Goal: Answer question/provide support: Share knowledge or assist other users

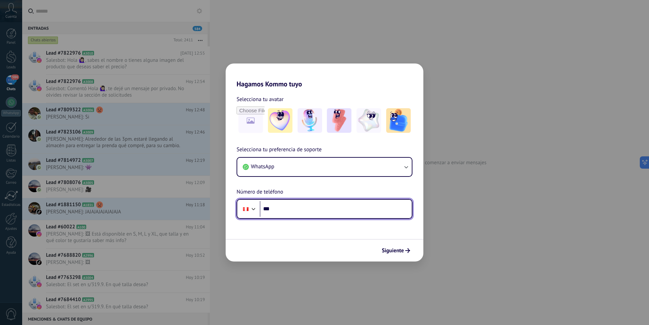
click at [328, 208] on input "***" at bounding box center [336, 209] width 152 height 16
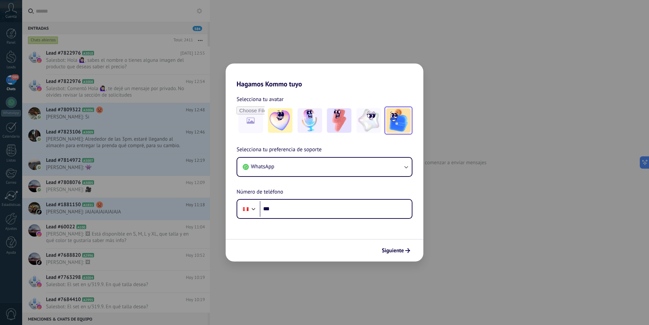
click at [394, 126] on img at bounding box center [398, 120] width 25 height 25
click at [343, 124] on img at bounding box center [339, 120] width 25 height 25
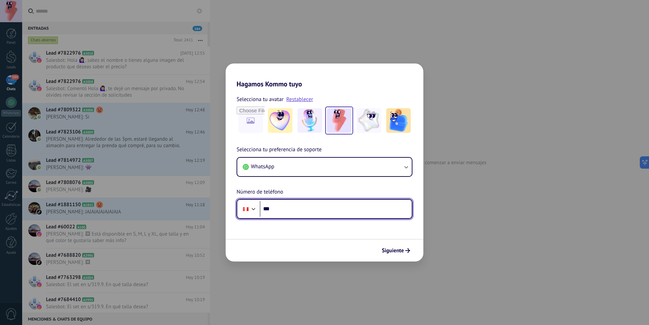
click at [287, 210] on input "***" at bounding box center [336, 209] width 152 height 16
type input "**********"
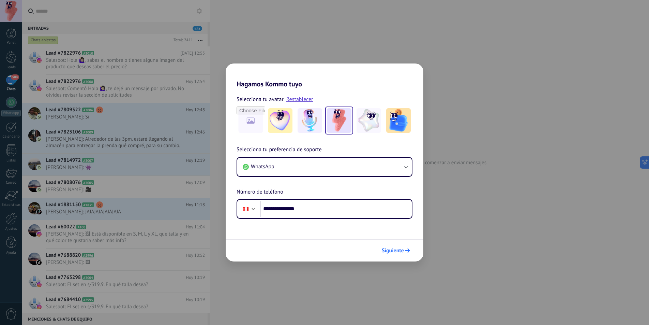
click at [389, 248] on span "Siguiente" at bounding box center [393, 250] width 22 height 5
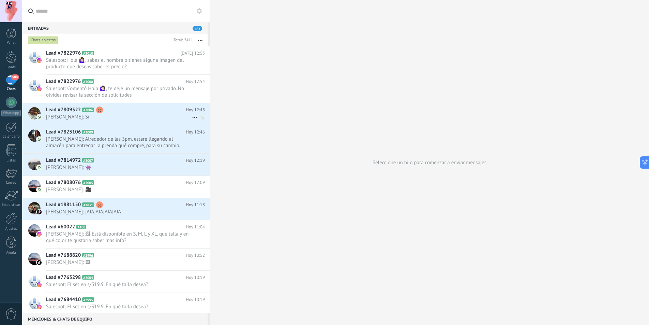
click at [134, 113] on h2 "Lead #7809322 A3006" at bounding box center [116, 109] width 140 height 7
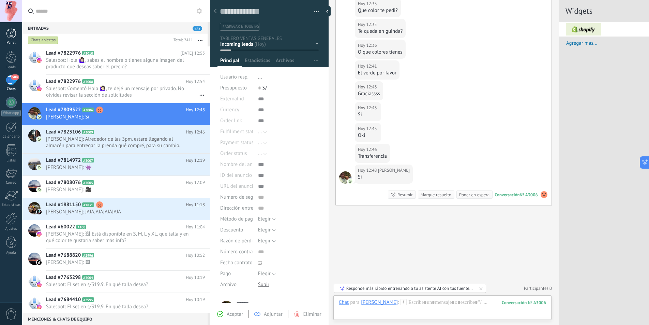
click at [10, 37] on div at bounding box center [11, 33] width 10 height 10
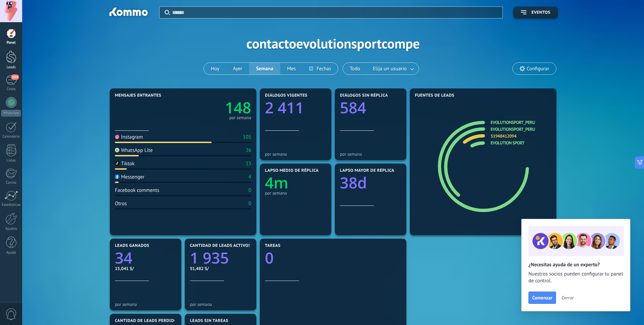
click at [13, 62] on div at bounding box center [11, 56] width 10 height 13
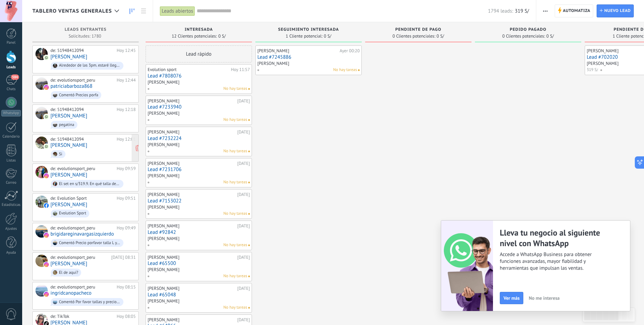
click at [83, 145] on div "de: 51948412094 [DATE] 12:01 [PERSON_NAME]" at bounding box center [92, 147] width 85 height 23
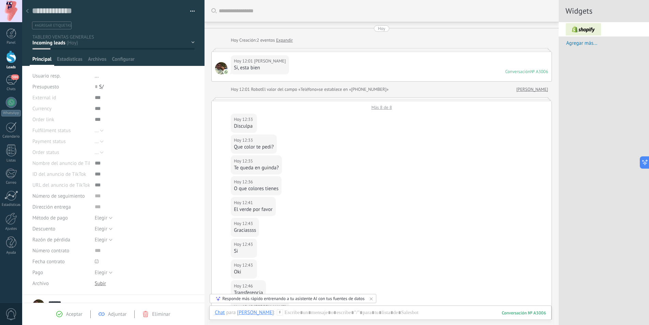
click at [282, 128] on div "[DATE] 12:33 [PERSON_NAME] Disculpa" at bounding box center [382, 122] width 340 height 24
click at [376, 107] on div "Más 8 de 8" at bounding box center [382, 105] width 340 height 9
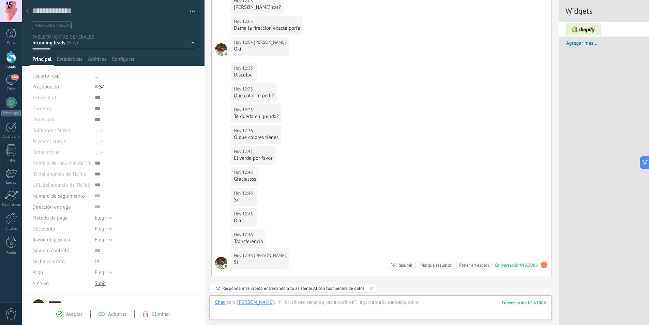
scroll to position [284, 0]
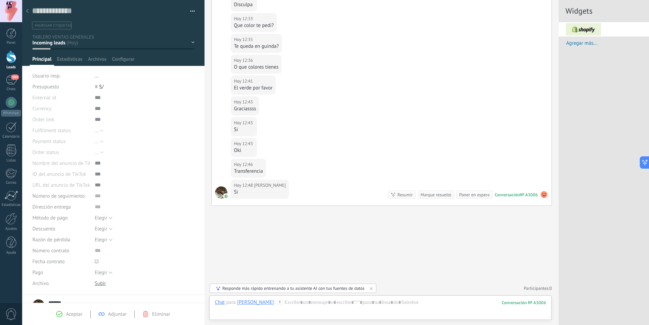
click at [26, 10] on div at bounding box center [27, 11] width 10 height 13
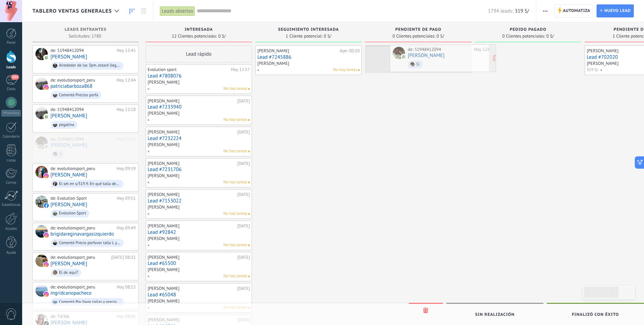
drag, startPoint x: 89, startPoint y: 144, endPoint x: 446, endPoint y: 56, distance: 368.1
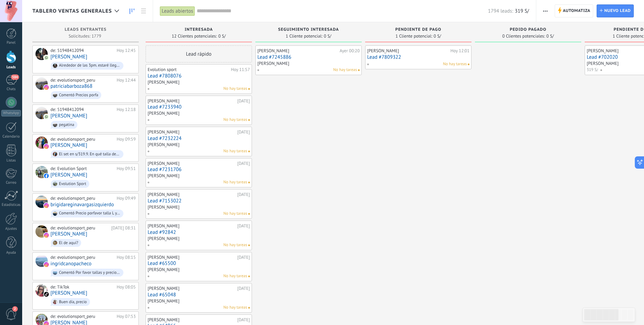
click at [414, 61] on div "No hay tareas" at bounding box center [417, 64] width 100 height 6
click at [408, 61] on div "No hay tareas" at bounding box center [417, 64] width 100 height 6
click at [383, 52] on div "[PERSON_NAME]" at bounding box center [407, 50] width 81 height 5
click at [380, 57] on link "Lead #7809322" at bounding box center [418, 57] width 102 height 6
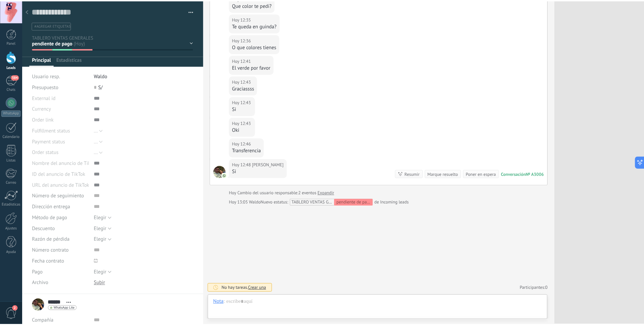
scroll to position [10, 0]
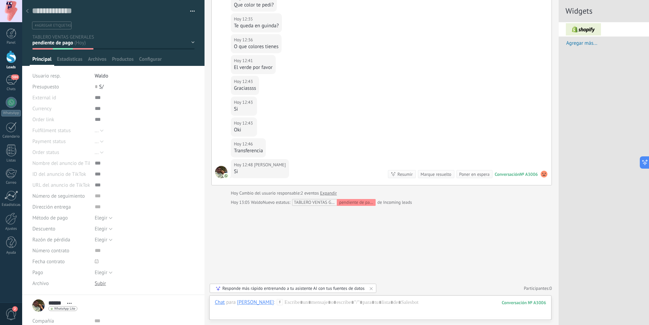
click at [25, 13] on div at bounding box center [27, 11] width 10 height 13
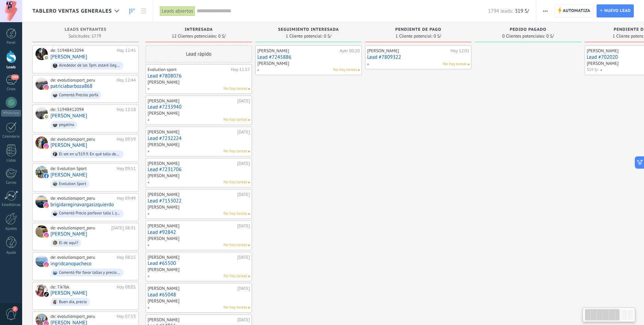
drag, startPoint x: 376, startPoint y: 289, endPoint x: 374, endPoint y: 307, distance: 18.9
click at [375, 314] on div "[PERSON_NAME][DATE] 12:01 Lead #7809322 No hay tareas" at bounding box center [418, 324] width 106 height 559
drag, startPoint x: 594, startPoint y: 127, endPoint x: 634, endPoint y: 122, distance: 40.5
click at [634, 122] on div "[PERSON_NAME] [DATE] Lead #702020 [PERSON_NAME] 319 S/ No hay tareas" at bounding box center [638, 324] width 106 height 559
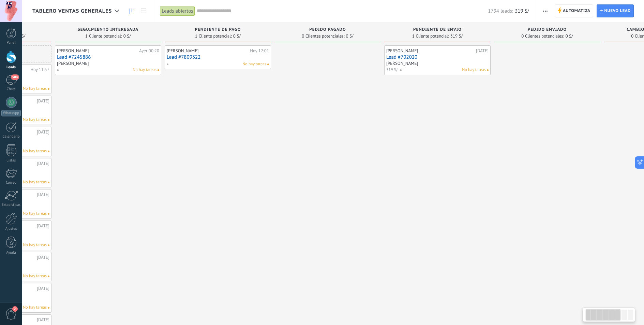
drag, startPoint x: 634, startPoint y: 122, endPoint x: 364, endPoint y: 119, distance: 270.3
click at [384, 120] on div "[PERSON_NAME] [DATE] Lead #702020 [PERSON_NAME] 319 S/ No hay tareas" at bounding box center [437, 324] width 106 height 559
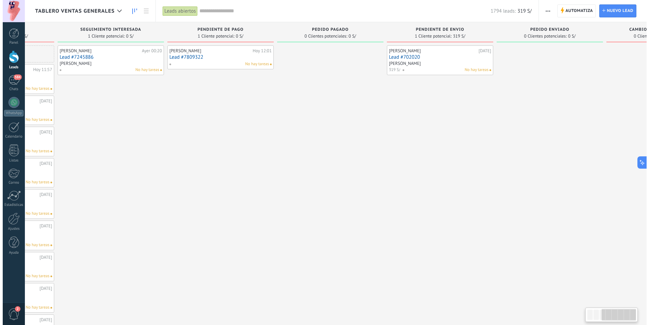
scroll to position [0, 270]
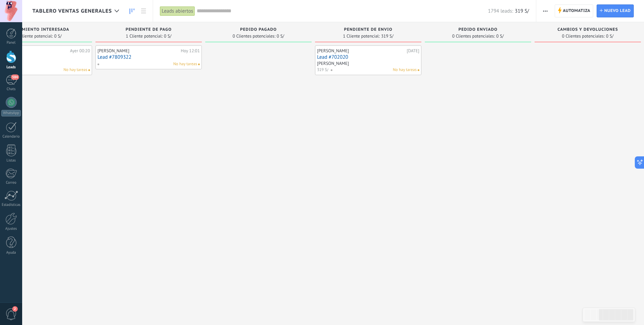
click at [367, 62] on div "[PERSON_NAME]" at bounding box center [368, 64] width 102 height 6
click at [336, 56] on link "Lead #702020" at bounding box center [368, 57] width 102 height 6
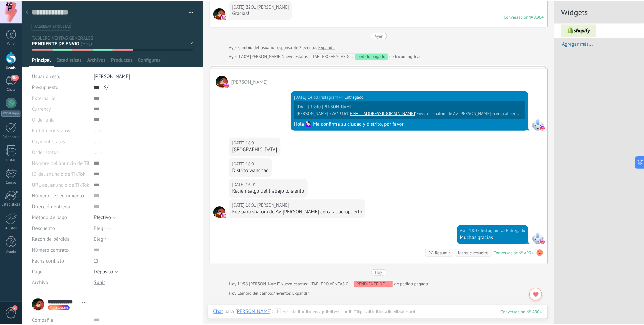
scroll to position [758, 0]
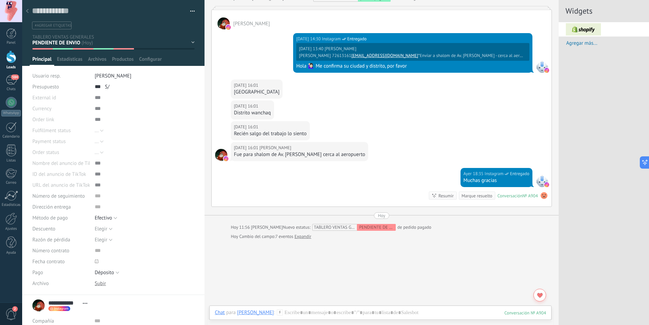
click at [28, 11] on icon at bounding box center [27, 11] width 3 height 4
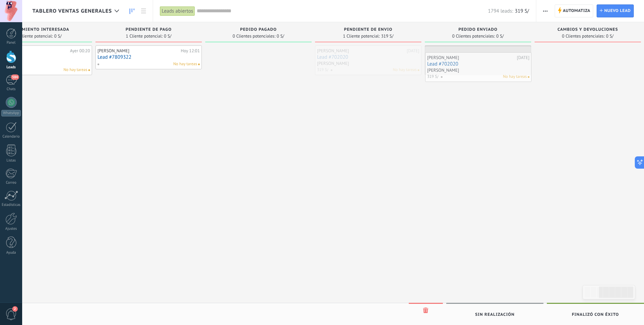
drag, startPoint x: 358, startPoint y: 53, endPoint x: 468, endPoint y: 60, distance: 110.3
drag, startPoint x: 485, startPoint y: 57, endPoint x: 374, endPoint y: 57, distance: 110.8
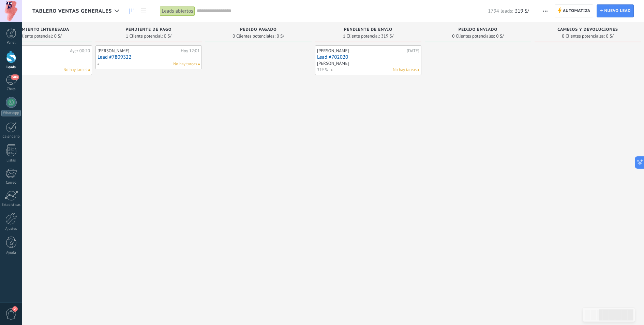
click at [207, 165] on div at bounding box center [258, 324] width 106 height 559
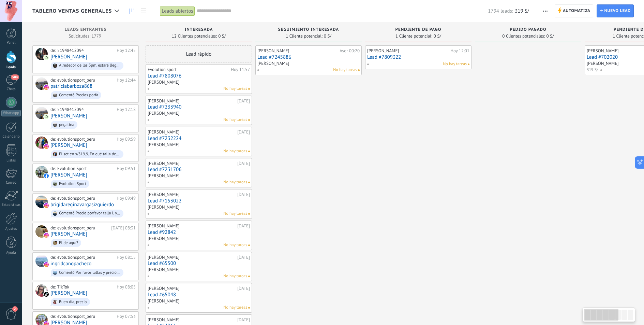
drag, startPoint x: 608, startPoint y: 314, endPoint x: 553, endPoint y: 308, distance: 56.2
click at [557, 310] on body ".abccls-1,.abccls-2{fill-rule:evenodd}.abccls-2{fill:#fff} .abfcls-1{fill:none}…" at bounding box center [322, 162] width 644 height 325
click at [88, 61] on span "Alrededor de las 3pm. estaré llegando al almacén para entregar la prenda qué co…" at bounding box center [92, 65] width 85 height 11
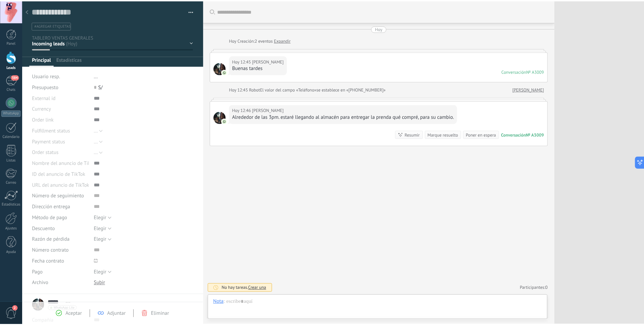
scroll to position [10, 0]
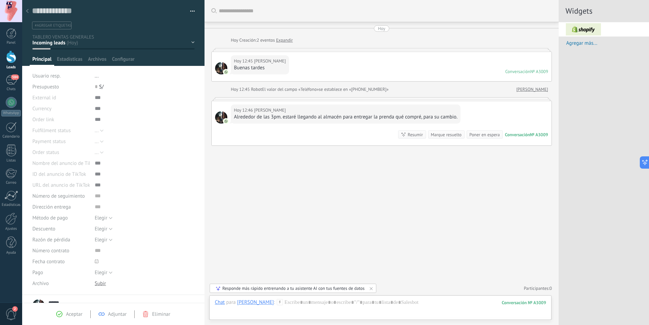
click at [31, 10] on div at bounding box center [27, 11] width 10 height 13
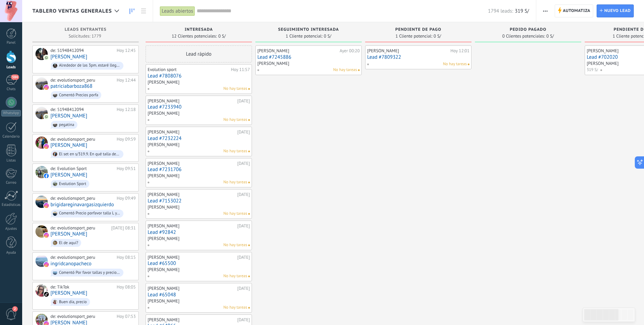
click at [173, 75] on link "Lead #7808076" at bounding box center [199, 76] width 102 height 6
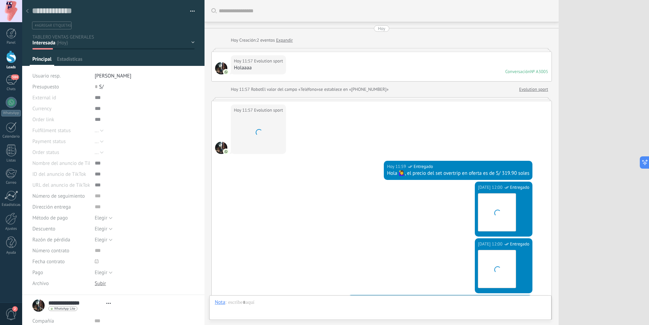
type textarea "**********"
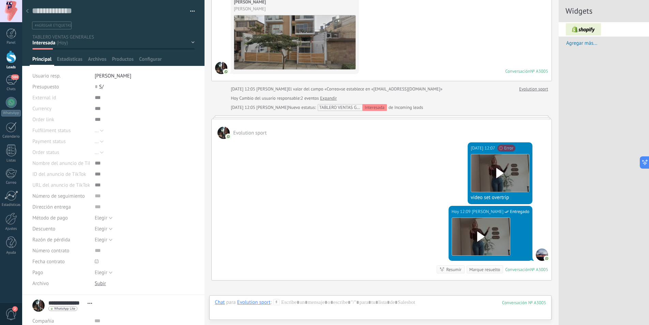
scroll to position [457, 0]
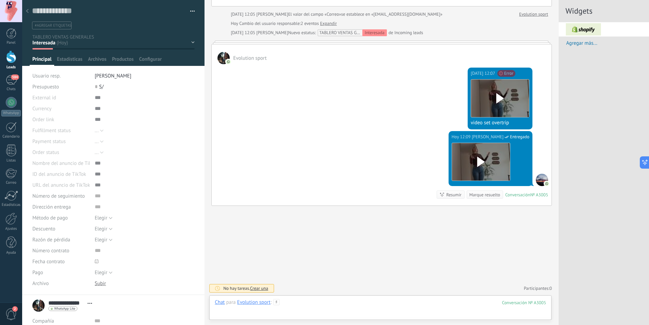
click at [304, 303] on div at bounding box center [380, 309] width 331 height 20
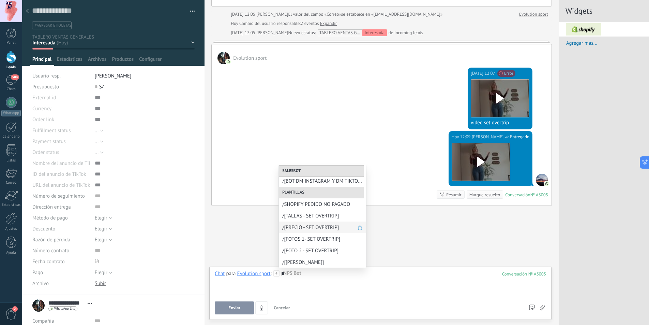
scroll to position [60, 0]
click at [313, 228] on span "/[PRECIO - SET OVERTRIP]" at bounding box center [319, 227] width 75 height 6
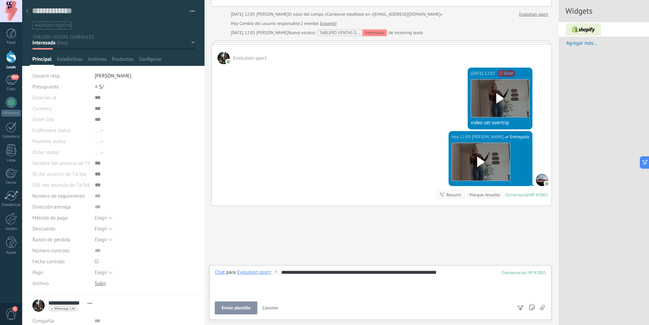
click at [454, 276] on div "**********" at bounding box center [380, 282] width 331 height 27
click at [238, 307] on span "Enviar plantilla" at bounding box center [236, 307] width 29 height 5
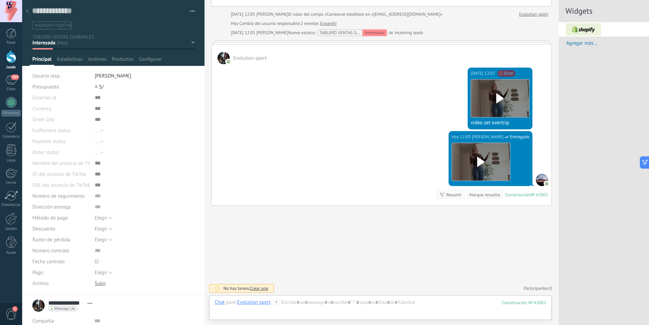
scroll to position [483, 0]
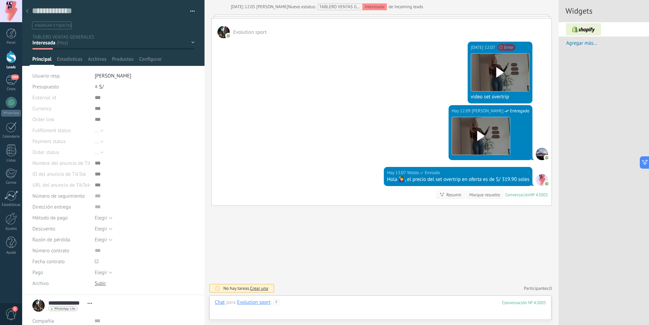
click at [302, 303] on div at bounding box center [380, 309] width 331 height 20
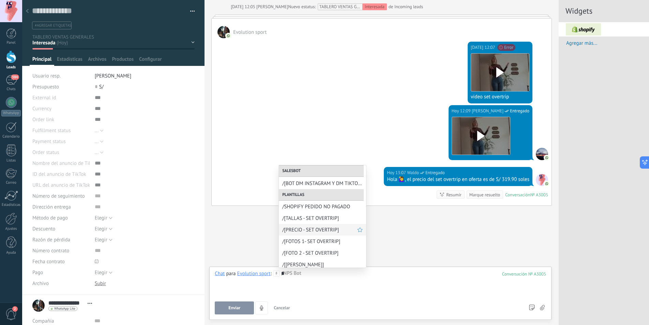
scroll to position [60, 0]
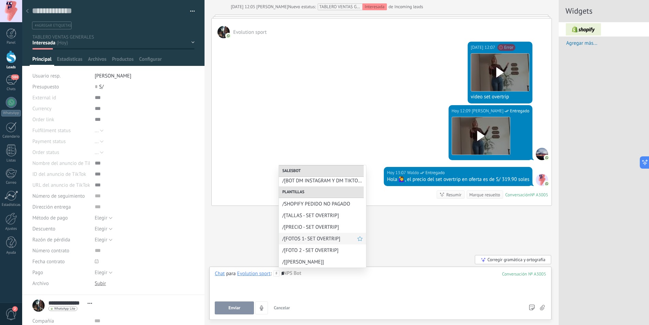
click at [316, 237] on span "/[FOTOS 1- SET OVERTRIP]" at bounding box center [319, 238] width 75 height 6
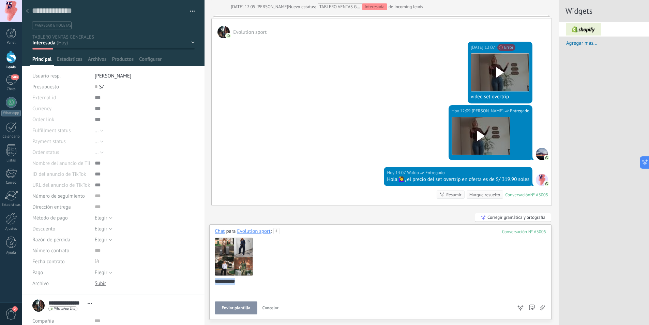
drag, startPoint x: 241, startPoint y: 282, endPoint x: 210, endPoint y: 296, distance: 33.7
click at [195, 283] on div "Guardar y crear Imprimir Administrar etiquetas" at bounding box center [335, 162] width 627 height 325
click at [242, 305] on button "Enviar" at bounding box center [234, 307] width 39 height 13
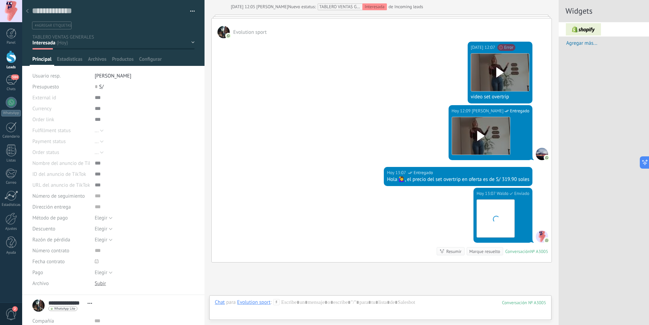
scroll to position [540, 0]
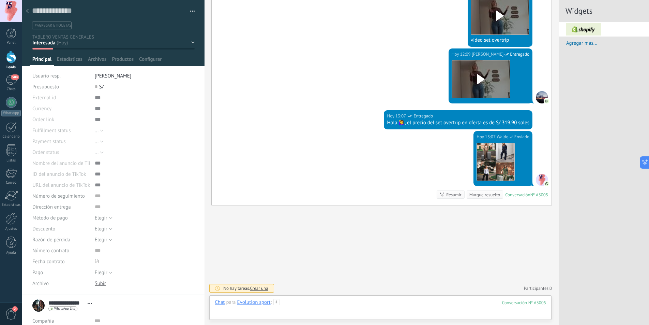
click at [292, 301] on div at bounding box center [380, 309] width 331 height 20
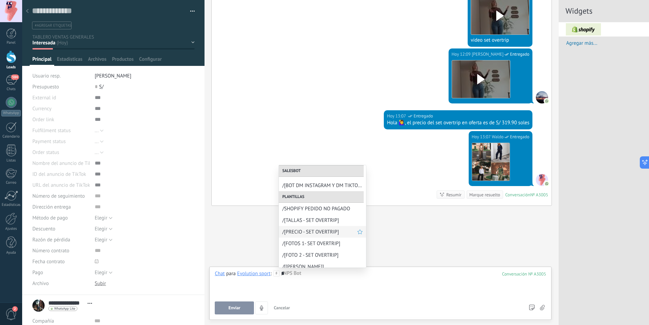
scroll to position [60, 0]
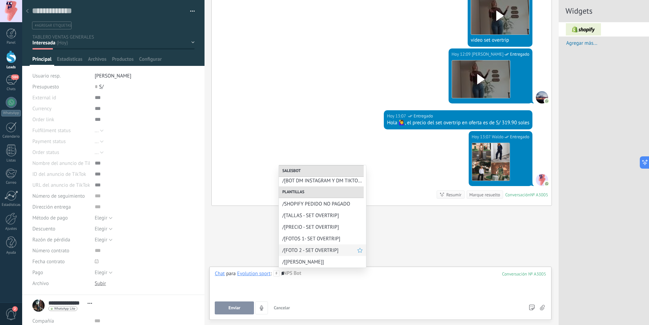
click at [315, 247] on span "/[FOTO 2 - SET OVERTRIP]" at bounding box center [319, 250] width 75 height 6
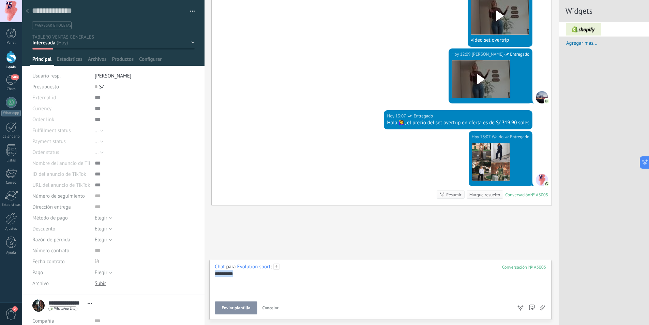
drag, startPoint x: 239, startPoint y: 273, endPoint x: 194, endPoint y: 276, distance: 45.1
click at [196, 276] on div "Guardar y crear Imprimir Administrar etiquetas" at bounding box center [335, 162] width 627 height 325
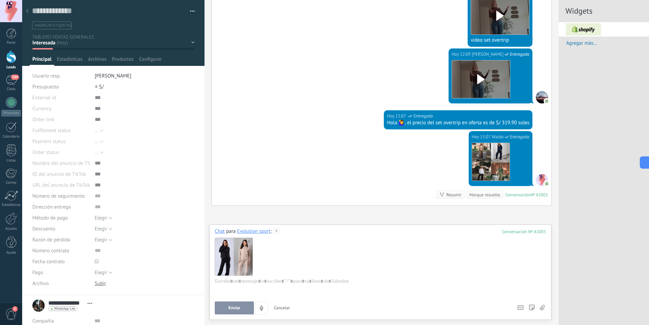
click at [229, 307] on span "Enviar" at bounding box center [234, 307] width 12 height 5
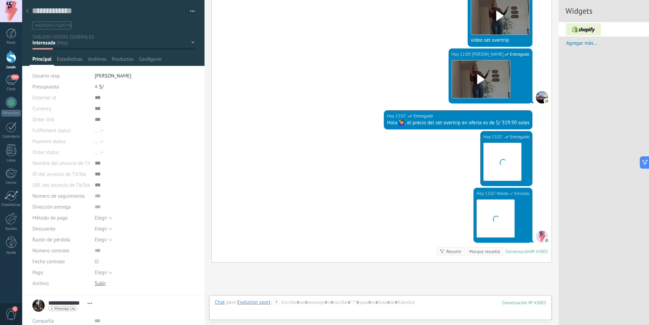
scroll to position [597, 0]
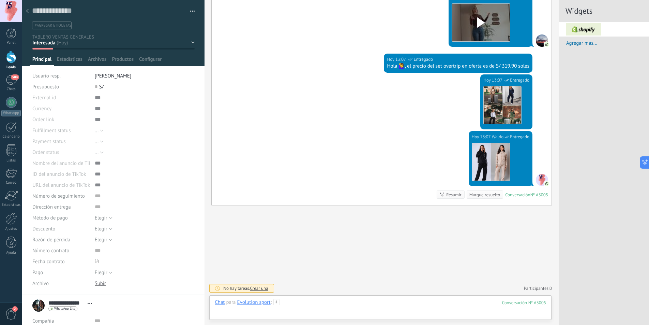
click at [320, 302] on div at bounding box center [380, 309] width 331 height 20
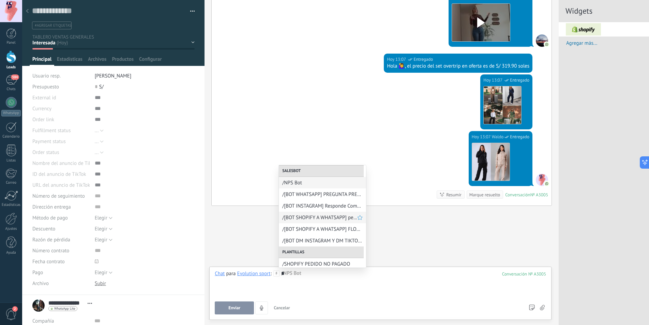
scroll to position [60, 0]
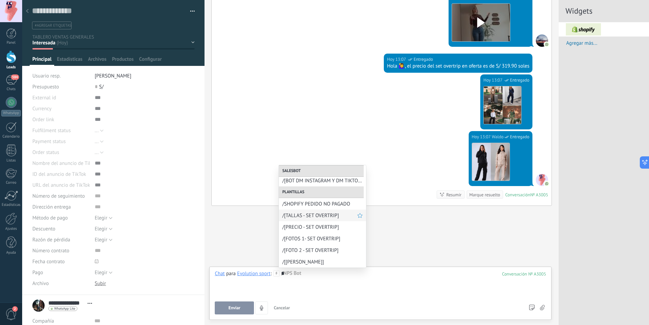
click at [320, 215] on span "/[TALLAS - SET OVERTRIP]" at bounding box center [319, 215] width 75 height 6
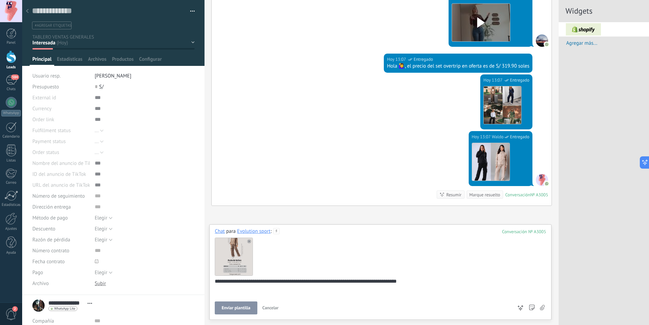
click at [240, 307] on span "Enviar plantilla" at bounding box center [236, 307] width 29 height 5
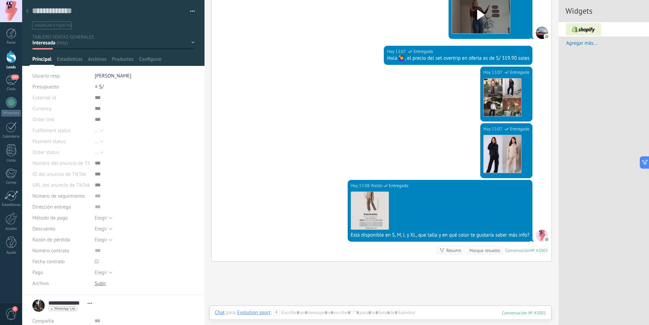
scroll to position [648, 0]
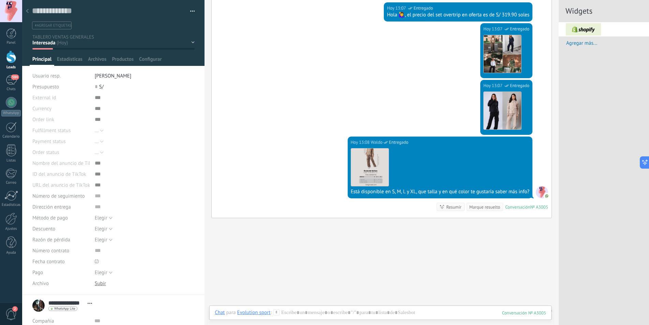
click at [0, 0] on div "Interesada seguimiento interesada pendiente de pago pedido pagado PENDIENTE DE …" at bounding box center [0, 0] width 0 height 0
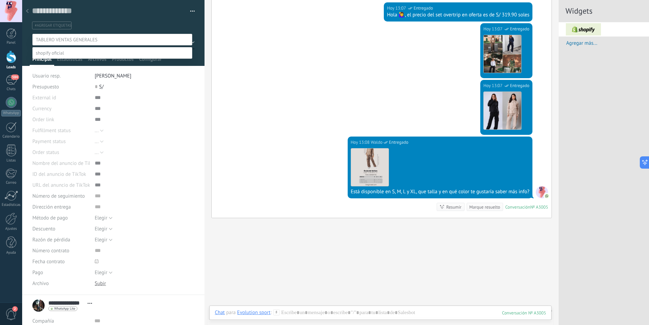
click at [212, 95] on div at bounding box center [335, 162] width 627 height 325
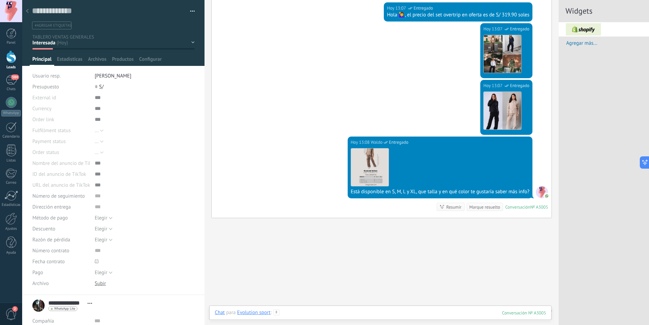
click at [318, 311] on div at bounding box center [380, 319] width 331 height 20
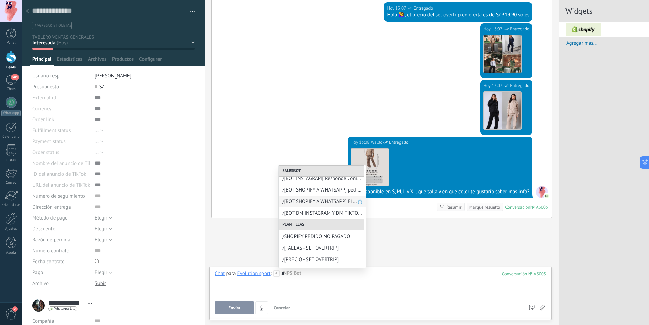
scroll to position [60, 0]
click at [344, 288] on div "*" at bounding box center [380, 283] width 331 height 26
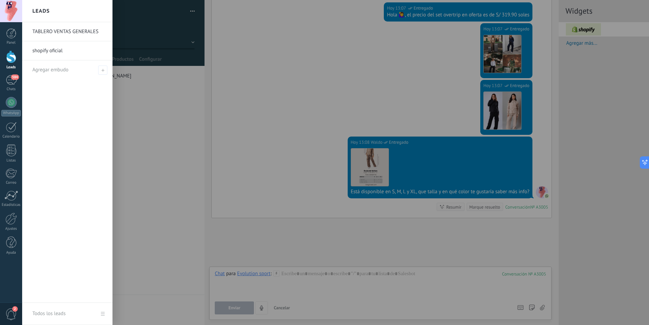
click at [11, 56] on div at bounding box center [11, 56] width 10 height 13
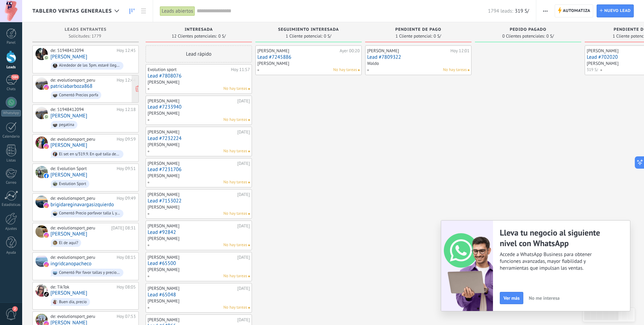
click at [100, 88] on div "de: evolutionsport_peru [DATE] 12:44 patriciabarboza868 Comentó Precios porfa" at bounding box center [92, 88] width 85 height 23
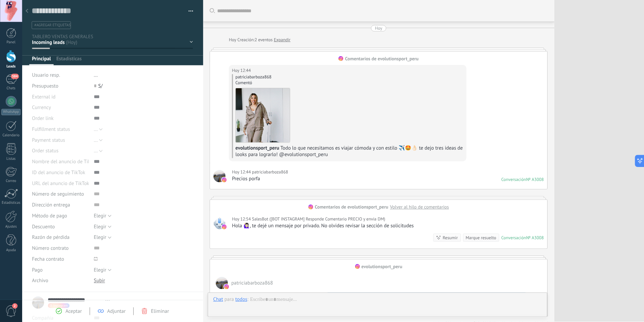
scroll to position [10, 0]
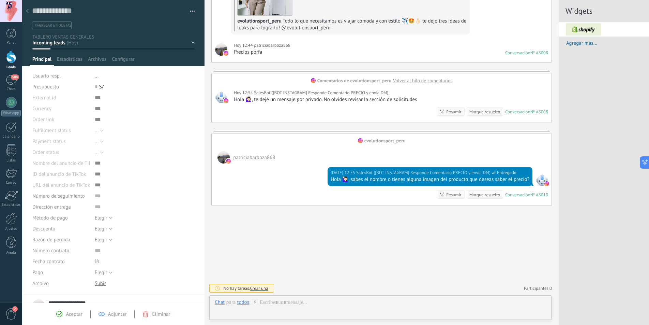
click at [25, 12] on div at bounding box center [27, 11] width 10 height 13
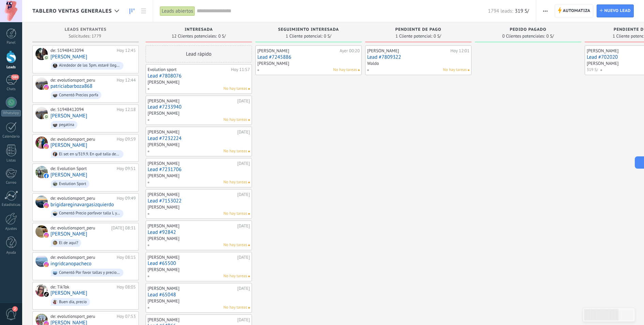
click at [403, 62] on div "Waldo" at bounding box center [418, 64] width 102 height 6
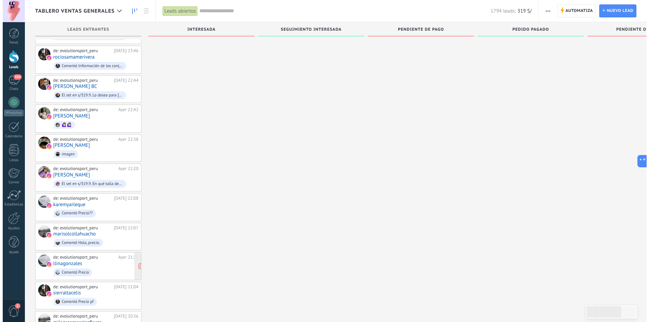
scroll to position [443, 0]
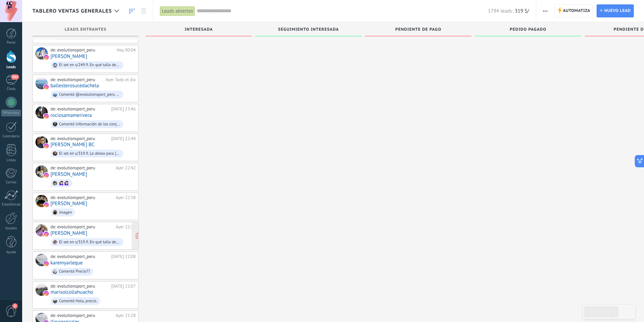
click at [91, 224] on div "de: evolutionsport_peru [DATE] 22:20 [PERSON_NAME] El set en s/319.9. En qué ta…" at bounding box center [92, 235] width 85 height 23
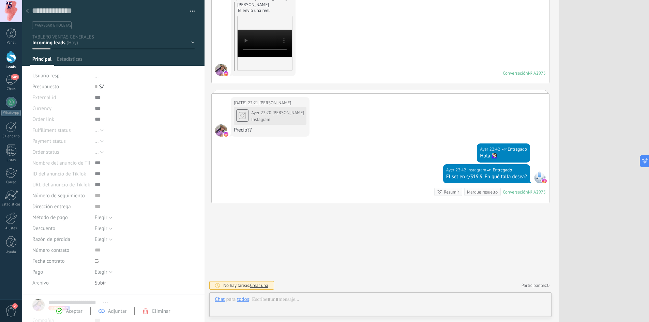
scroll to position [10, 0]
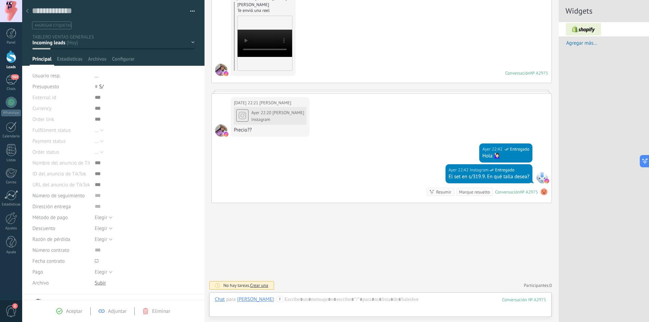
click at [27, 13] on icon at bounding box center [27, 11] width 3 height 4
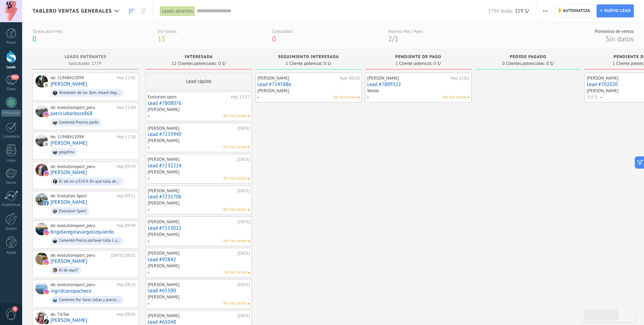
type textarea "**********"
